Goal: Transaction & Acquisition: Register for event/course

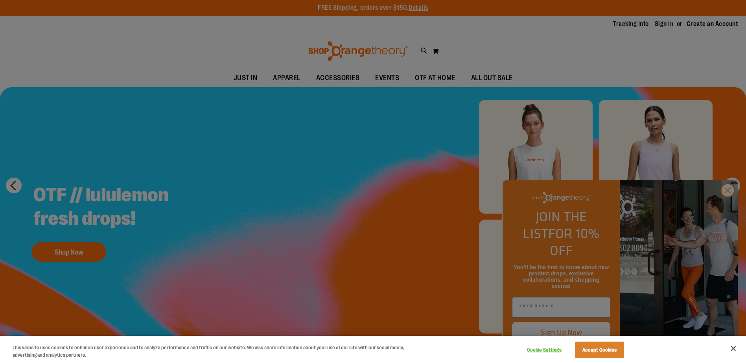
click at [729, 206] on div at bounding box center [373, 181] width 746 height 363
click at [607, 351] on button "Accept Cookies" at bounding box center [599, 350] width 49 height 17
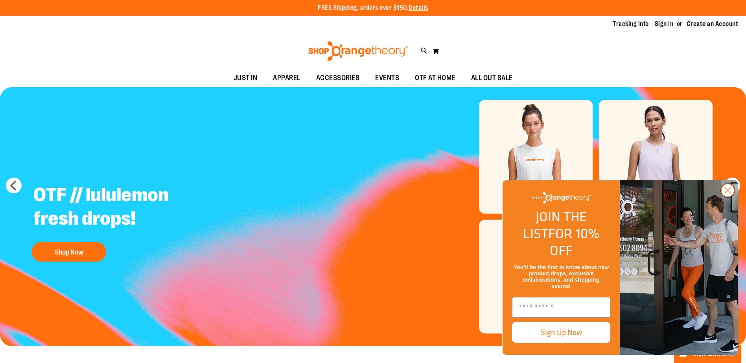
click at [729, 197] on circle "Close dialog" at bounding box center [727, 190] width 13 height 13
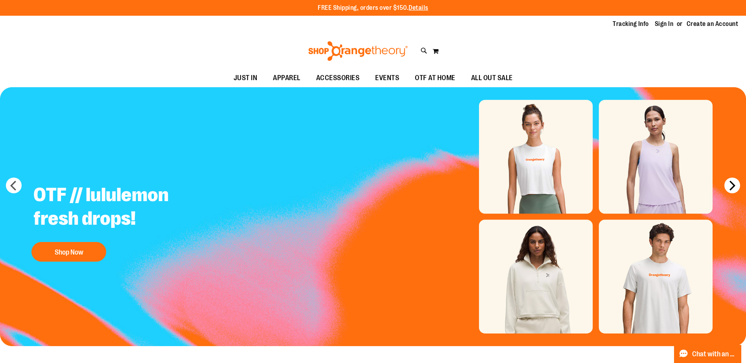
click at [732, 186] on button "next" at bounding box center [732, 186] width 16 height 16
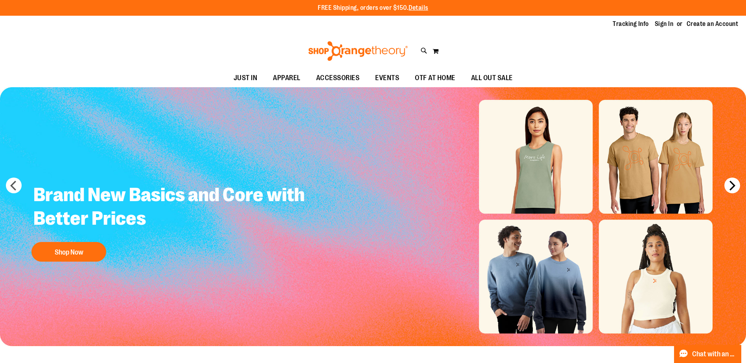
click at [732, 186] on button "next" at bounding box center [732, 186] width 16 height 16
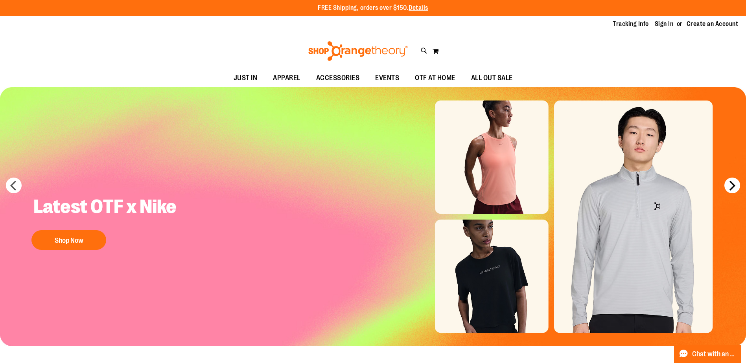
click at [732, 186] on button "next" at bounding box center [732, 186] width 16 height 16
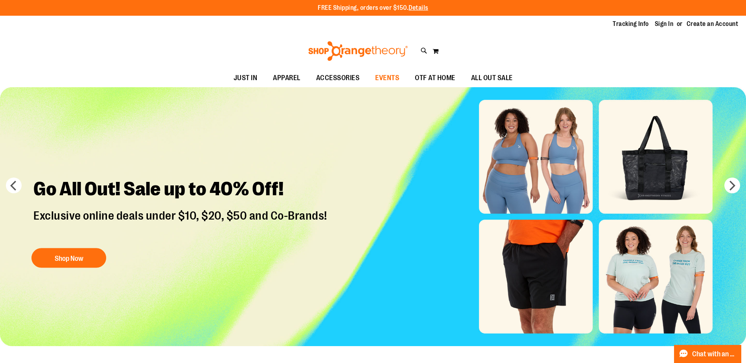
click at [394, 80] on span "EVENTS" at bounding box center [387, 78] width 24 height 18
